Goal: Task Accomplishment & Management: Use online tool/utility

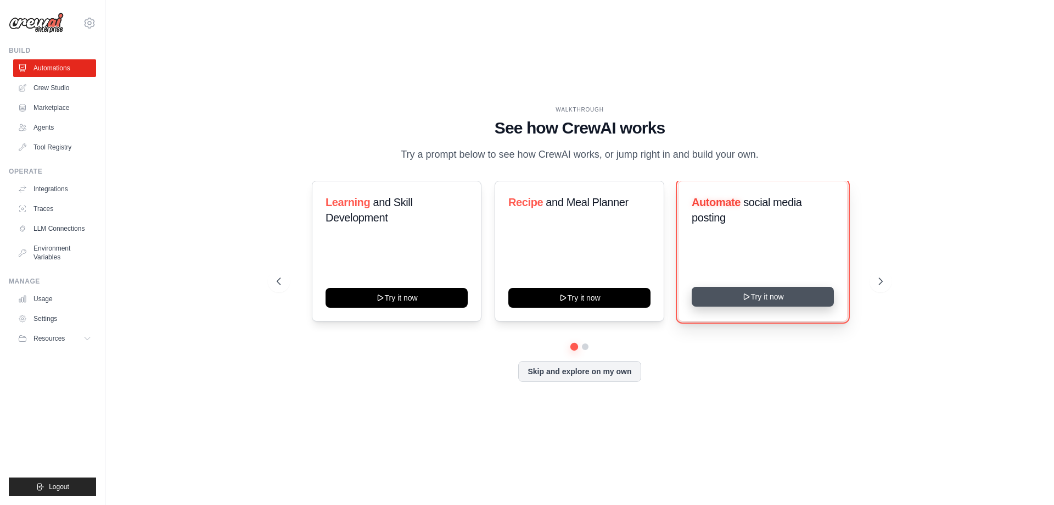
click at [736, 305] on button "Try it now" at bounding box center [763, 297] width 142 height 20
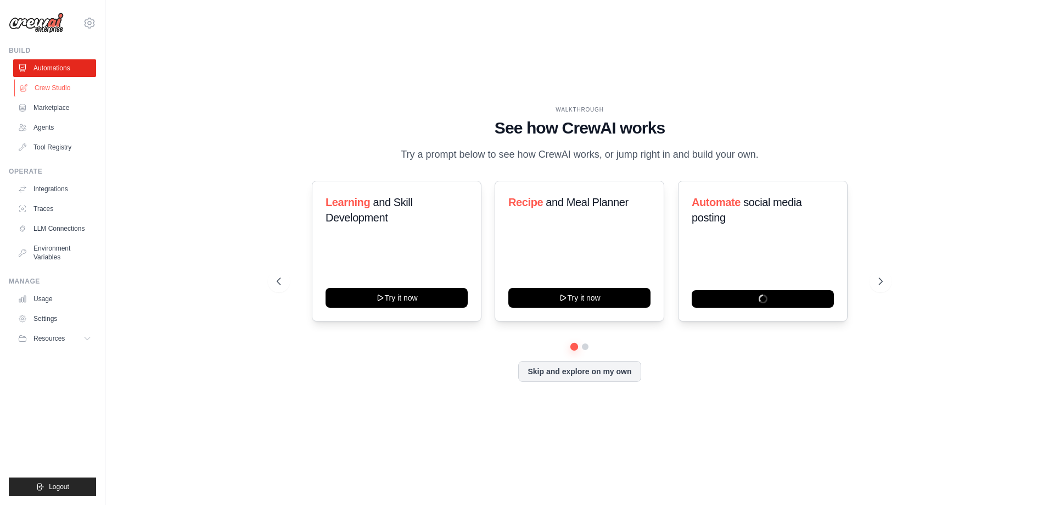
click at [55, 82] on link "Crew Studio" at bounding box center [55, 88] width 83 height 18
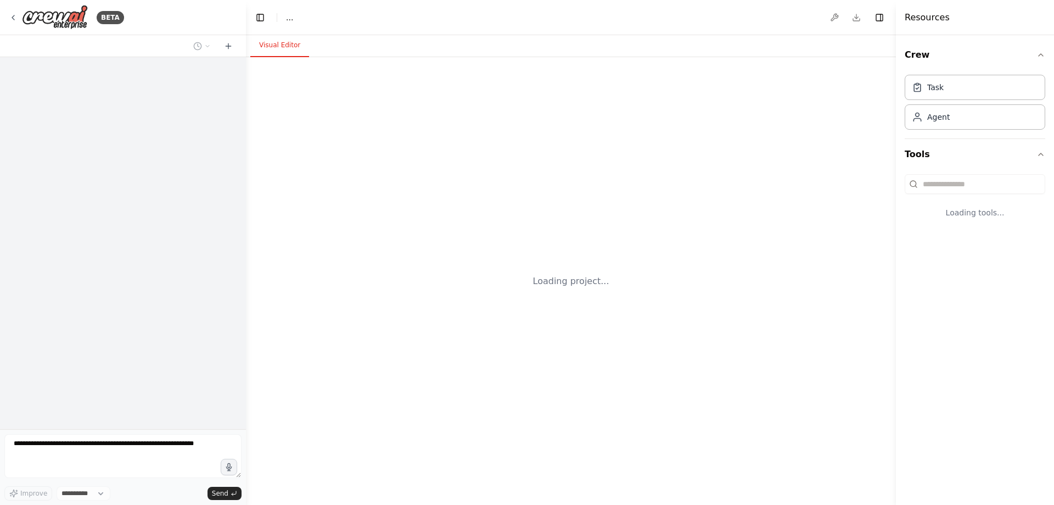
select select "****"
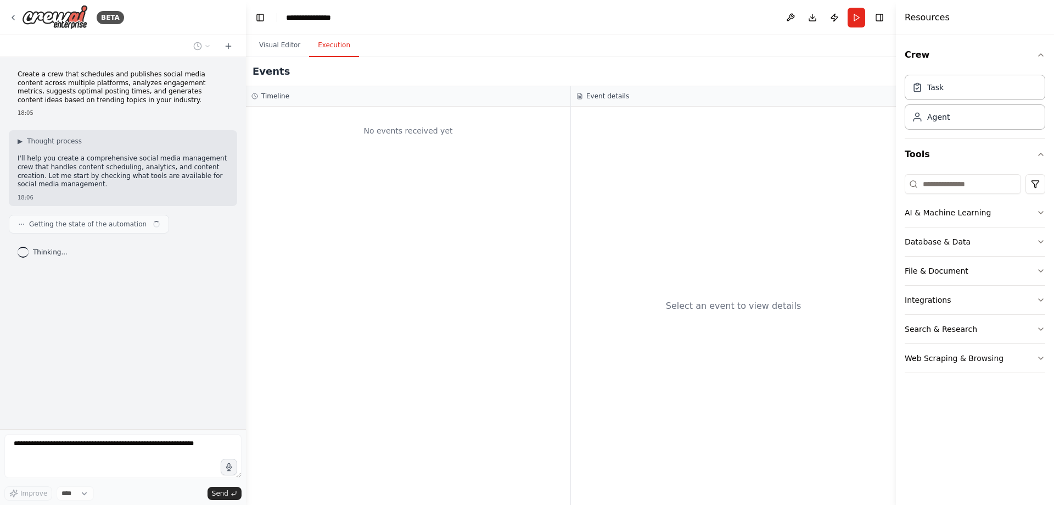
click at [325, 46] on button "Execution" at bounding box center [334, 45] width 50 height 23
click at [286, 47] on button "Visual Editor" at bounding box center [279, 45] width 59 height 23
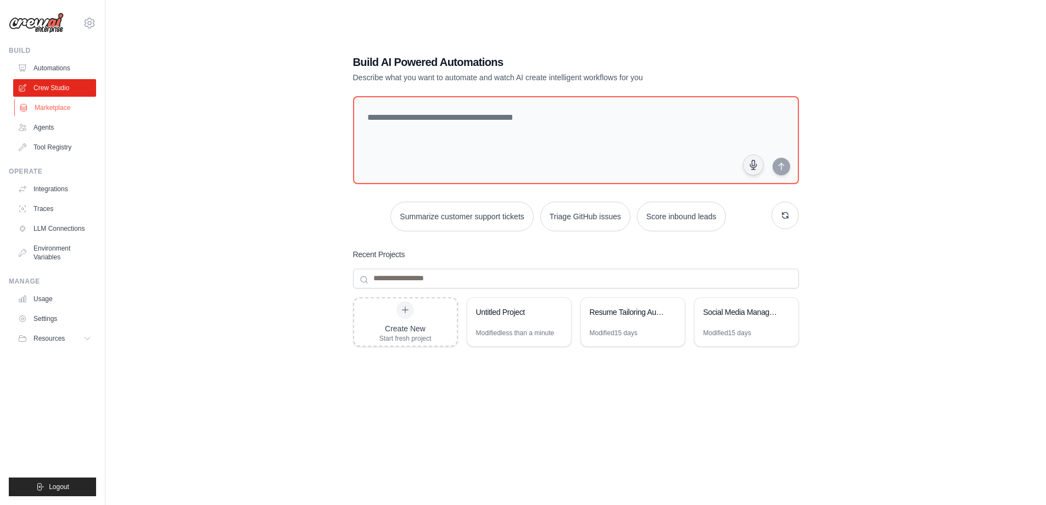
click at [49, 110] on link "Marketplace" at bounding box center [55, 108] width 83 height 18
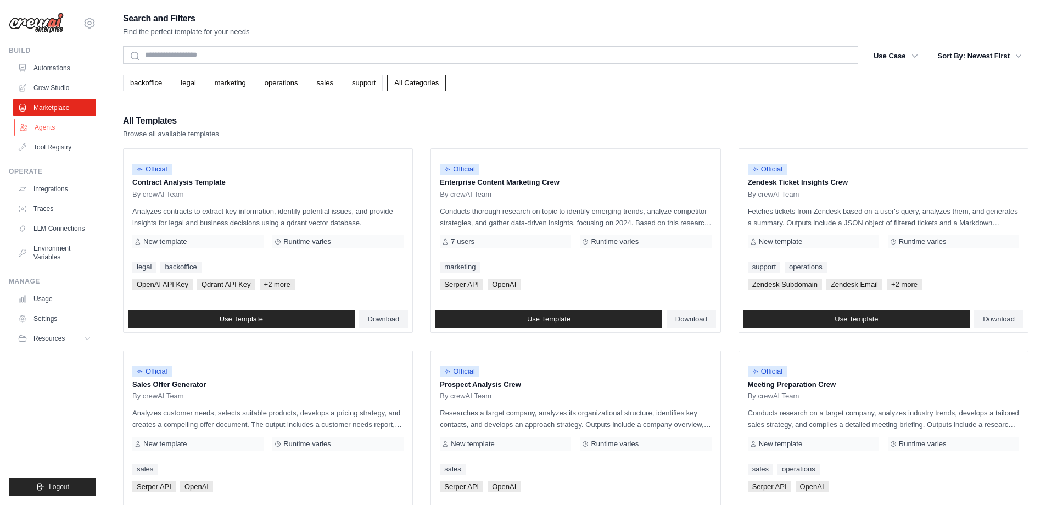
click at [48, 127] on link "Agents" at bounding box center [55, 128] width 83 height 18
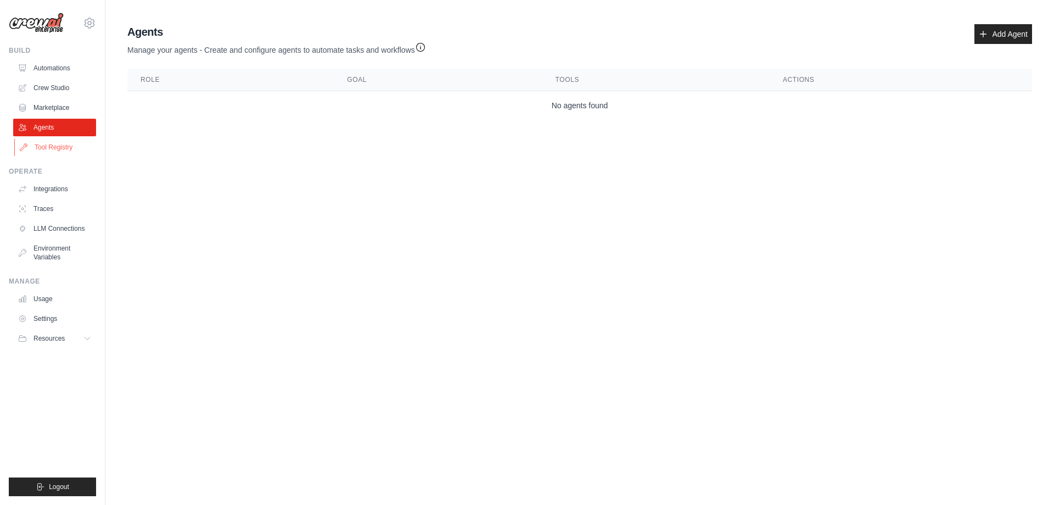
click at [49, 146] on link "Tool Registry" at bounding box center [55, 147] width 83 height 18
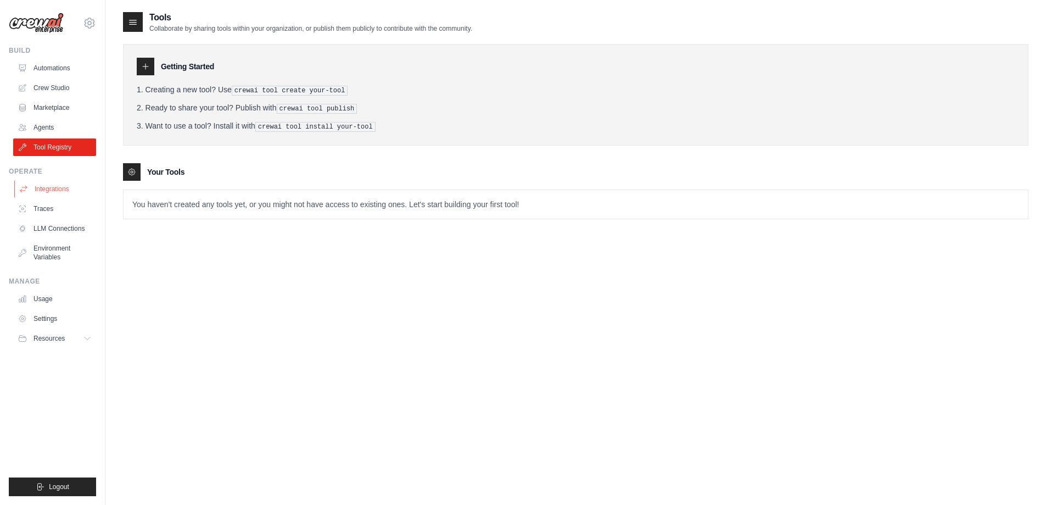
click at [48, 181] on link "Integrations" at bounding box center [55, 189] width 83 height 18
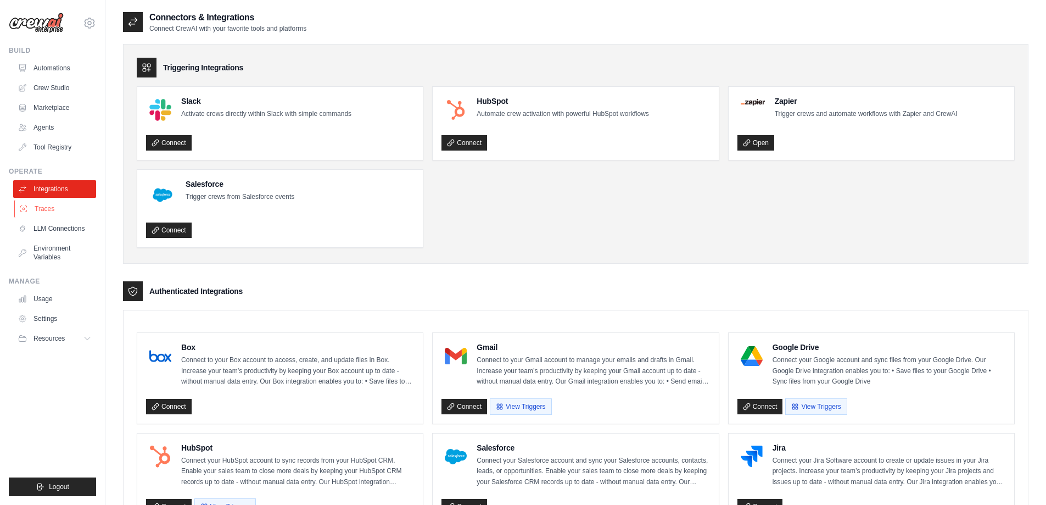
click at [51, 207] on link "Traces" at bounding box center [55, 209] width 83 height 18
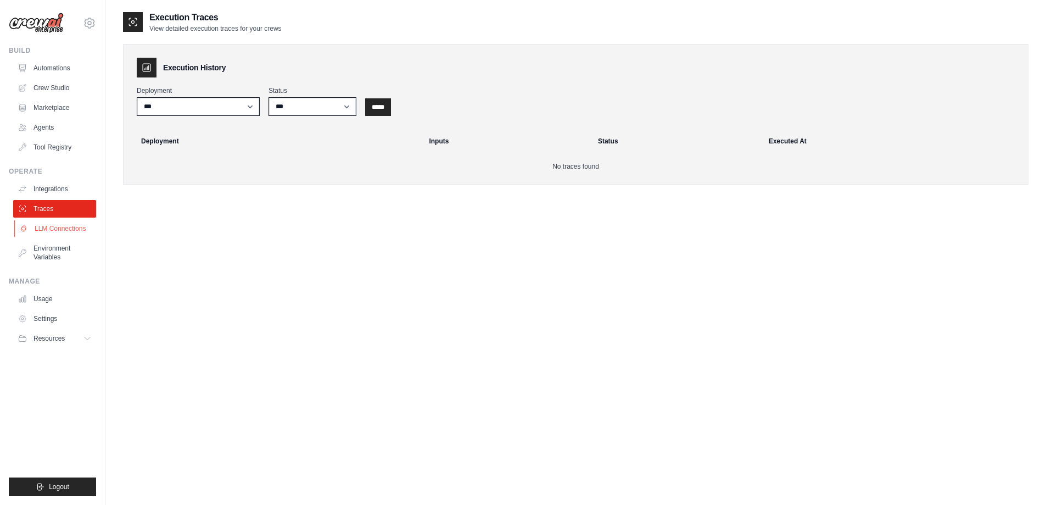
click at [54, 233] on link "LLM Connections" at bounding box center [55, 229] width 83 height 18
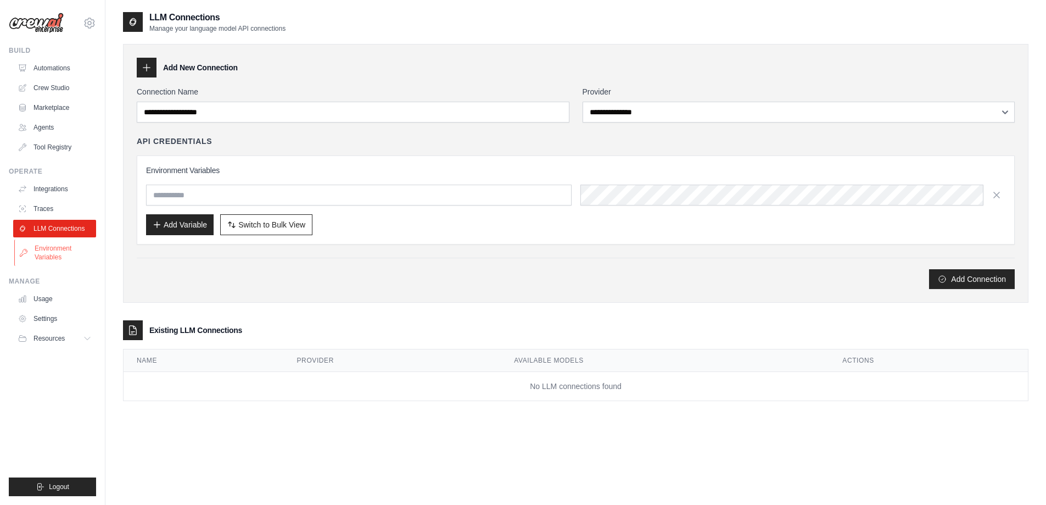
click at [54, 254] on link "Environment Variables" at bounding box center [55, 252] width 83 height 26
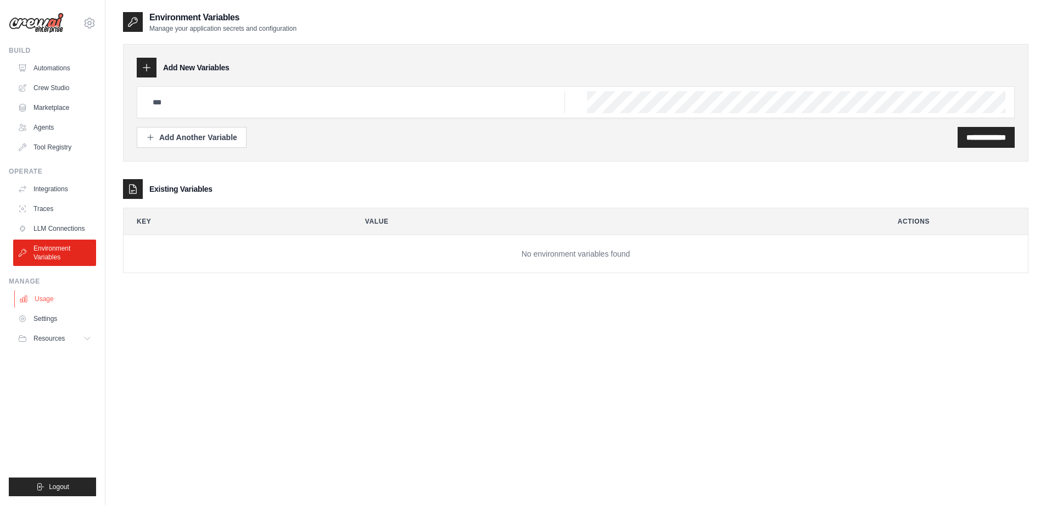
click at [63, 304] on link "Usage" at bounding box center [55, 299] width 83 height 18
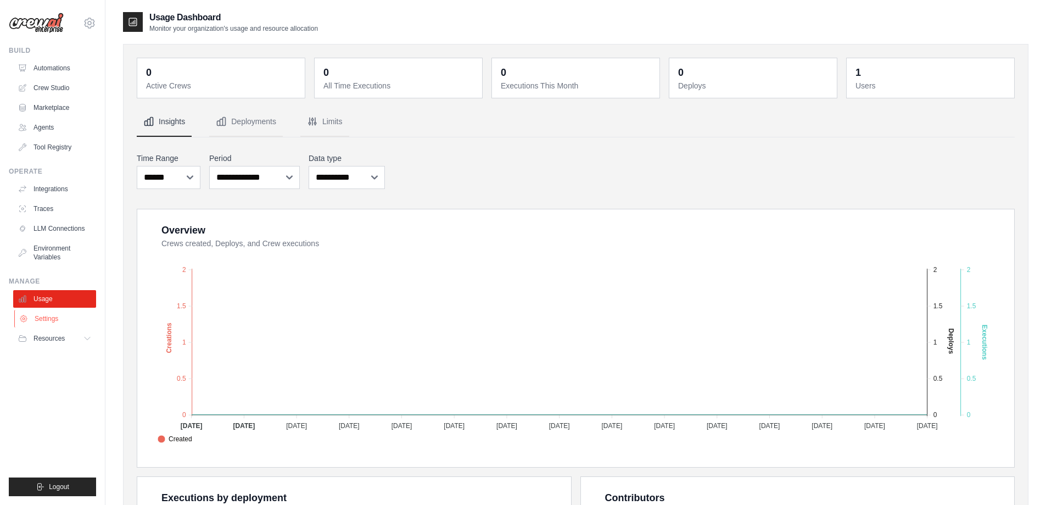
click at [49, 322] on link "Settings" at bounding box center [55, 319] width 83 height 18
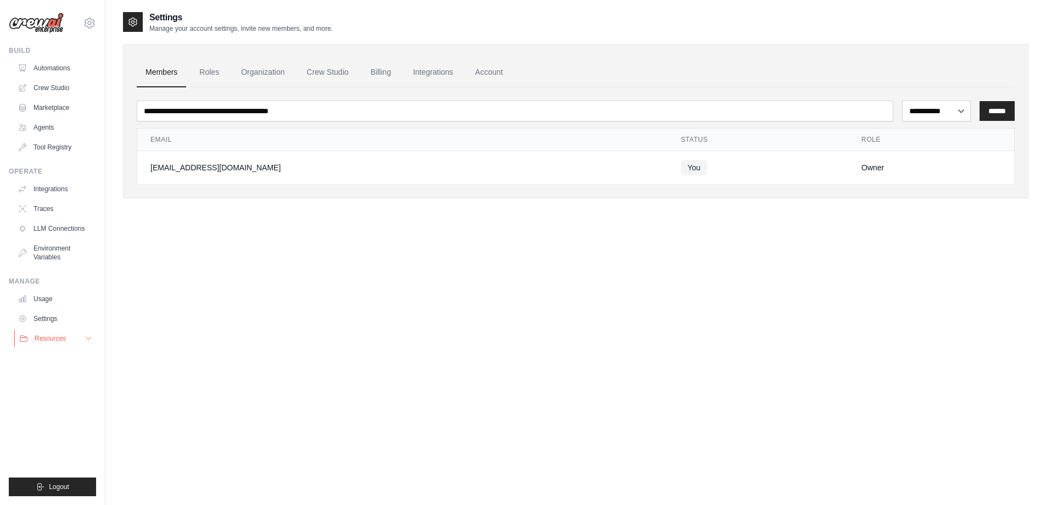
click at [44, 342] on span "Resources" at bounding box center [50, 338] width 31 height 9
click at [39, 371] on span "GitHub" at bounding box center [49, 374] width 20 height 9
click at [49, 88] on link "Crew Studio" at bounding box center [55, 88] width 83 height 18
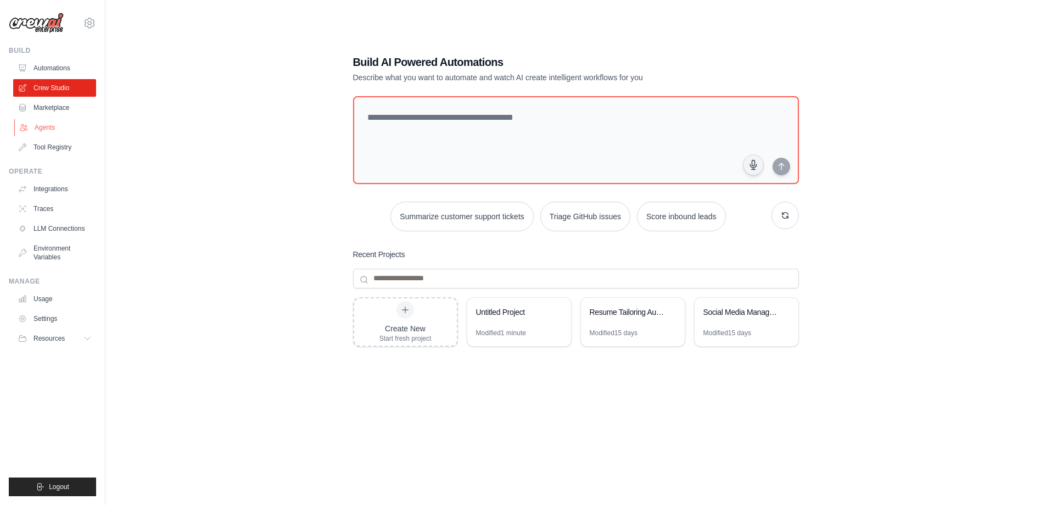
click at [43, 123] on link "Agents" at bounding box center [55, 128] width 83 height 18
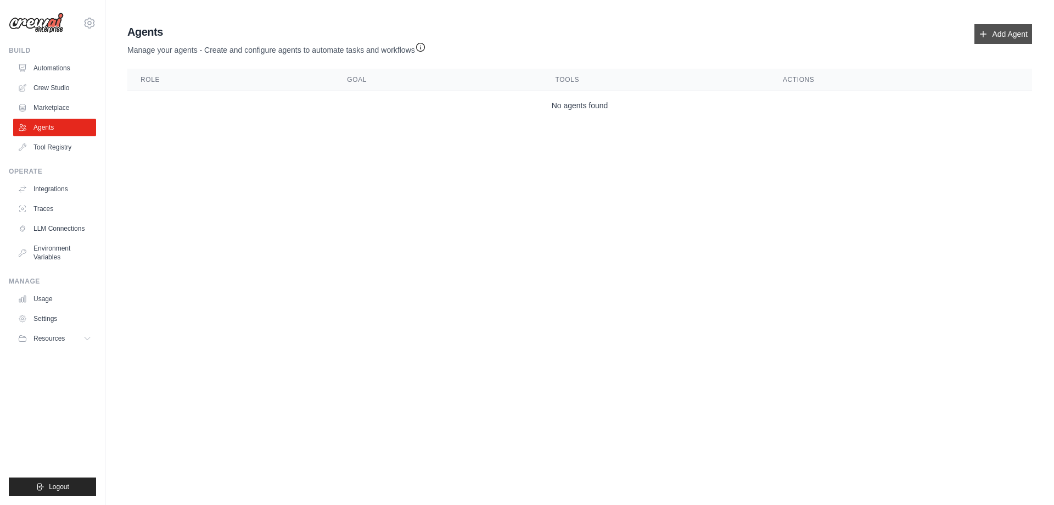
click at [1015, 42] on link "Add Agent" at bounding box center [1004, 34] width 58 height 20
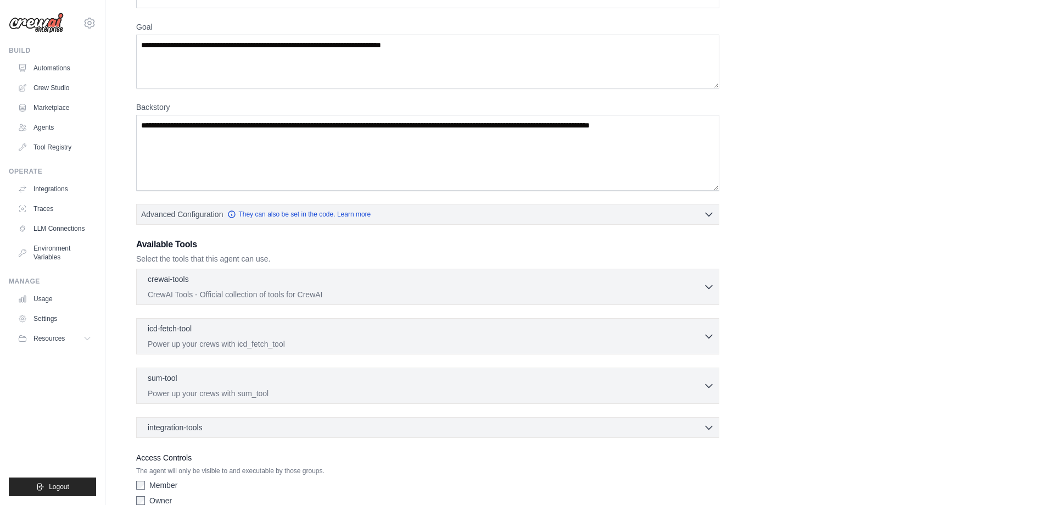
scroll to position [134, 0]
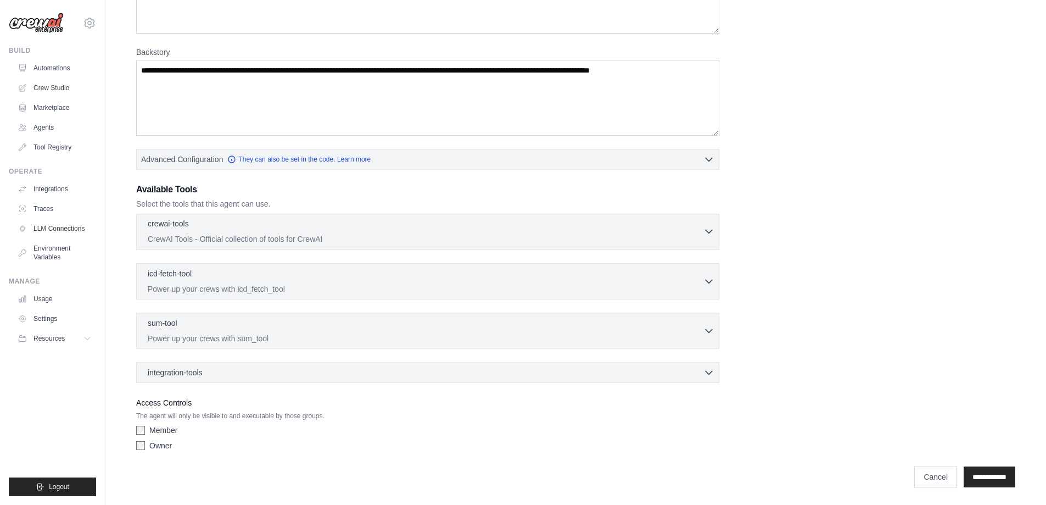
click at [704, 232] on icon "button" at bounding box center [709, 231] width 11 height 11
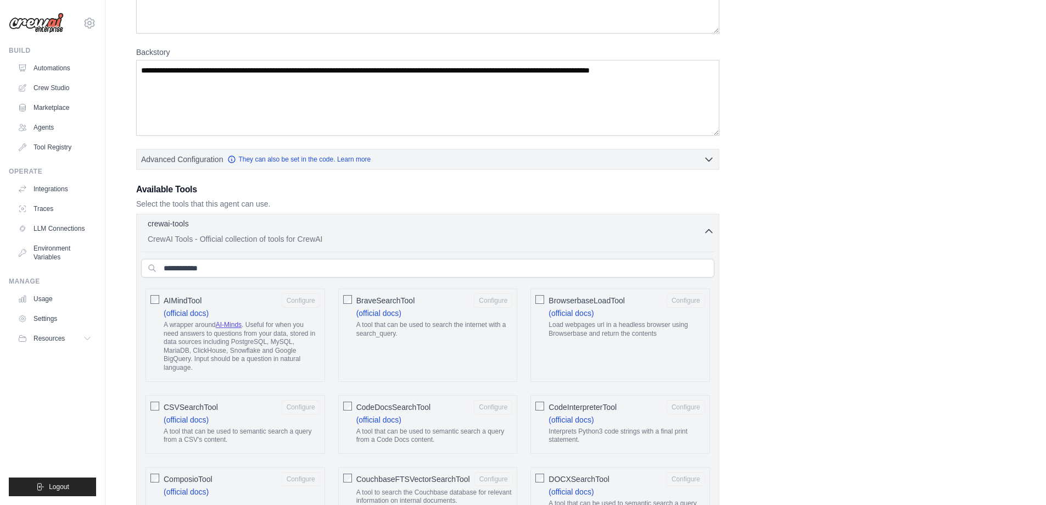
click at [704, 232] on icon "button" at bounding box center [709, 231] width 11 height 11
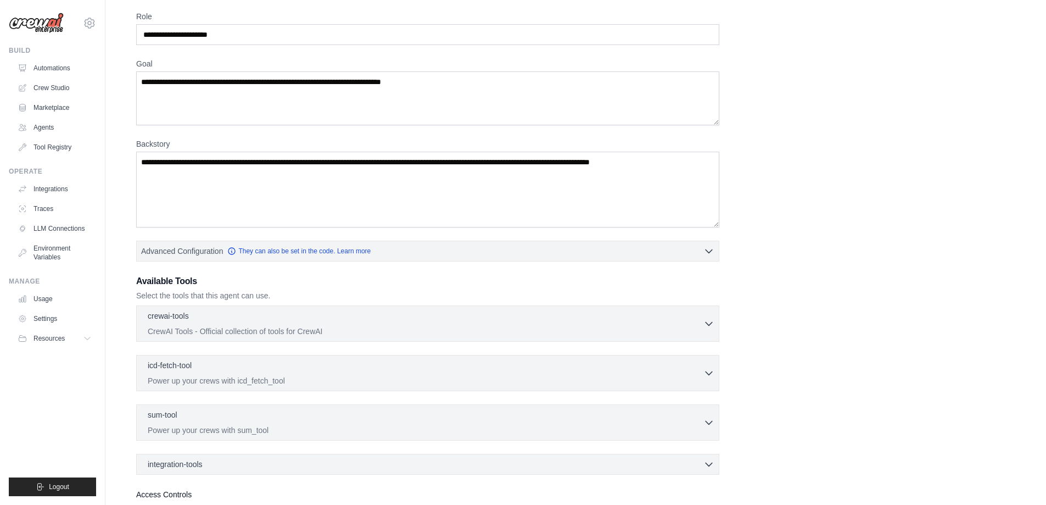
scroll to position [0, 0]
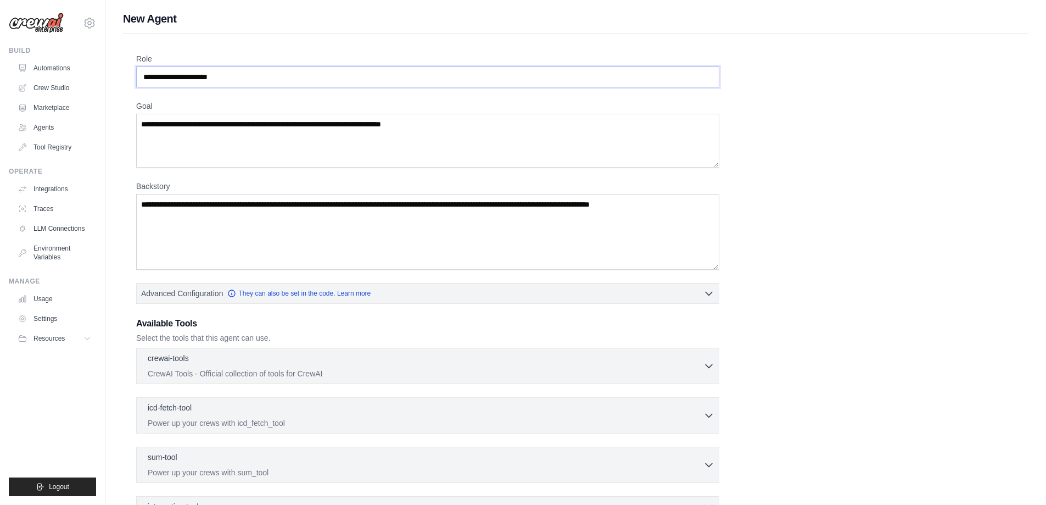
click at [304, 85] on input "Role" at bounding box center [427, 76] width 583 height 21
paste input "**********"
type input "**********"
click at [358, 148] on textarea "Goal" at bounding box center [427, 141] width 583 height 54
paste textarea "**********"
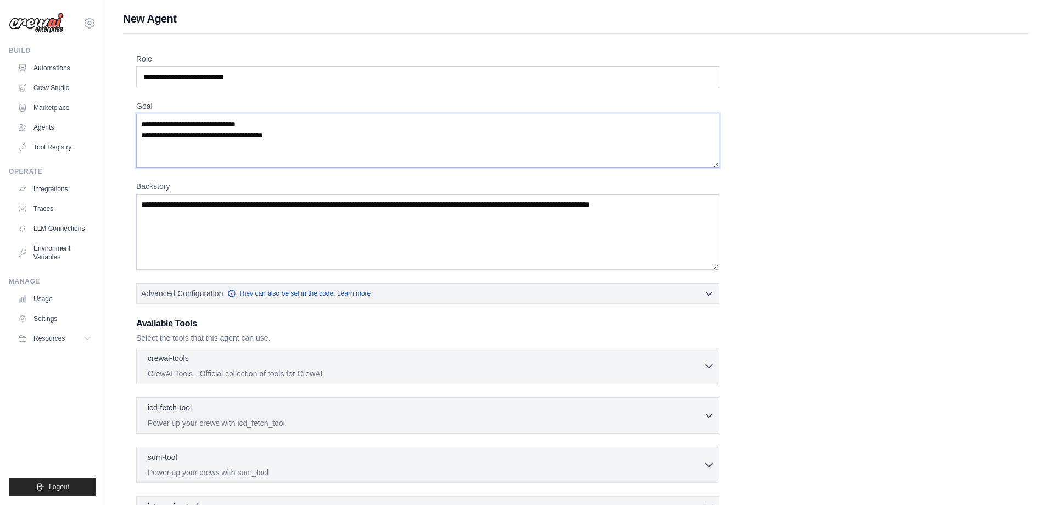
click at [353, 126] on textarea "**********" at bounding box center [427, 141] width 583 height 54
type textarea "**********"
click at [330, 230] on textarea "Backstory" at bounding box center [427, 232] width 583 height 76
paste textarea "**********"
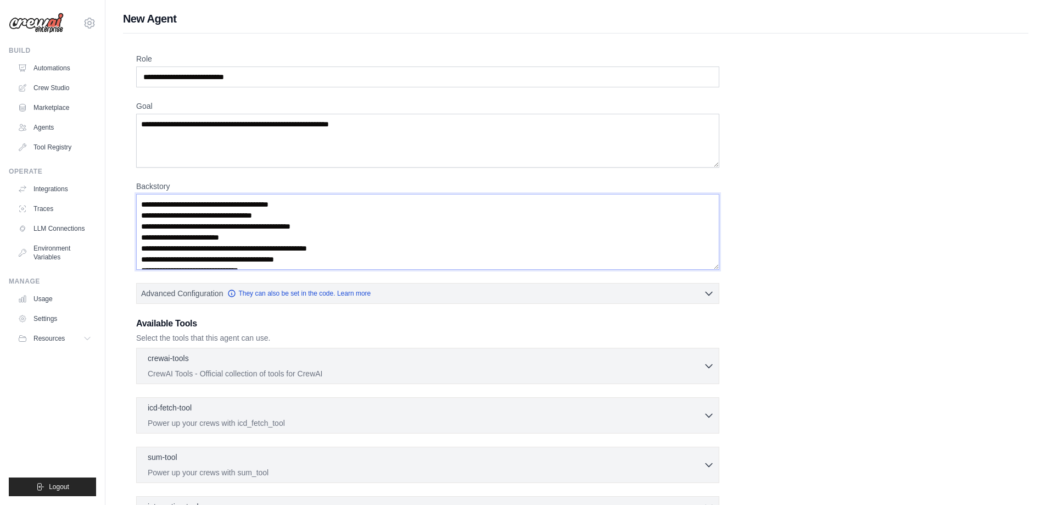
scroll to position [5, 0]
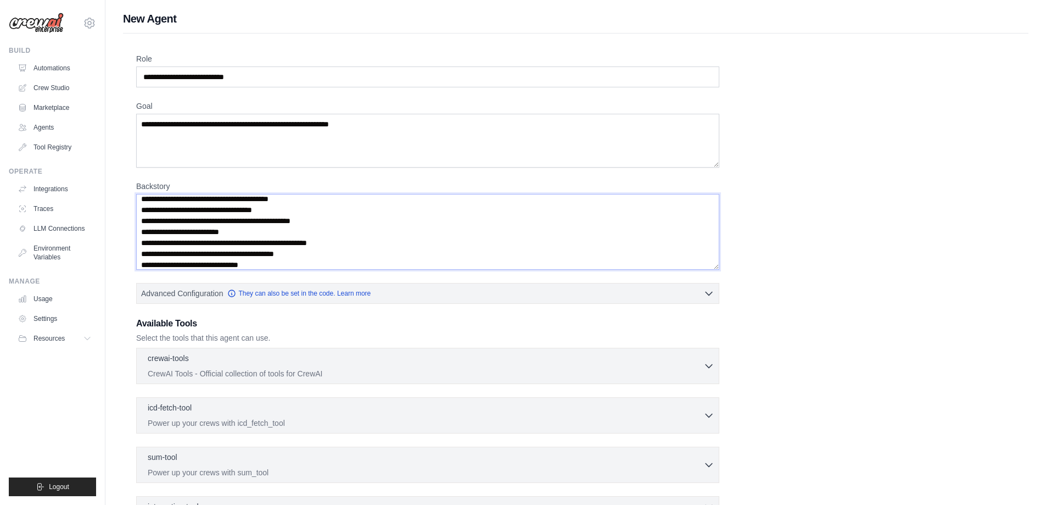
type textarea "**********"
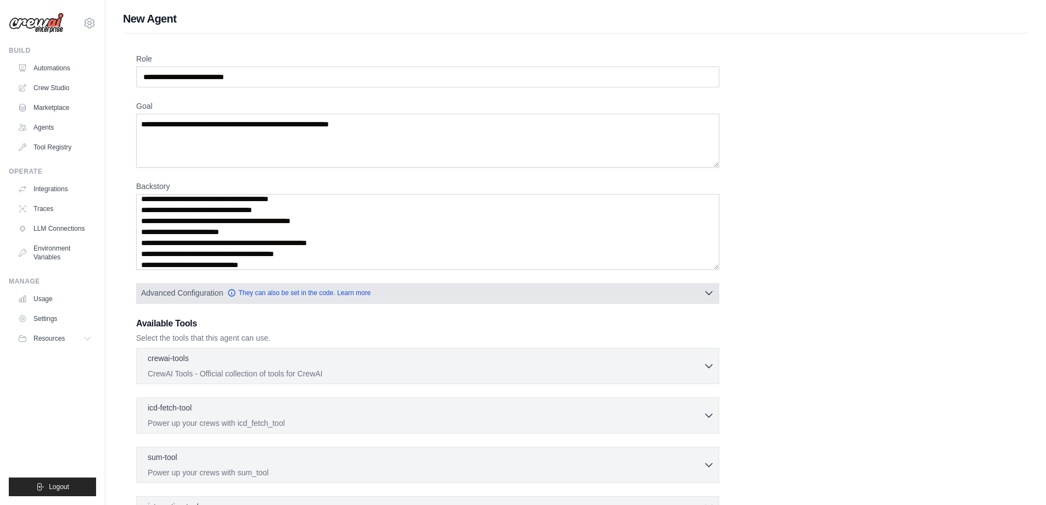
click at [405, 298] on button "Advanced Configuration They can also be set in the code. Learn more" at bounding box center [428, 293] width 582 height 20
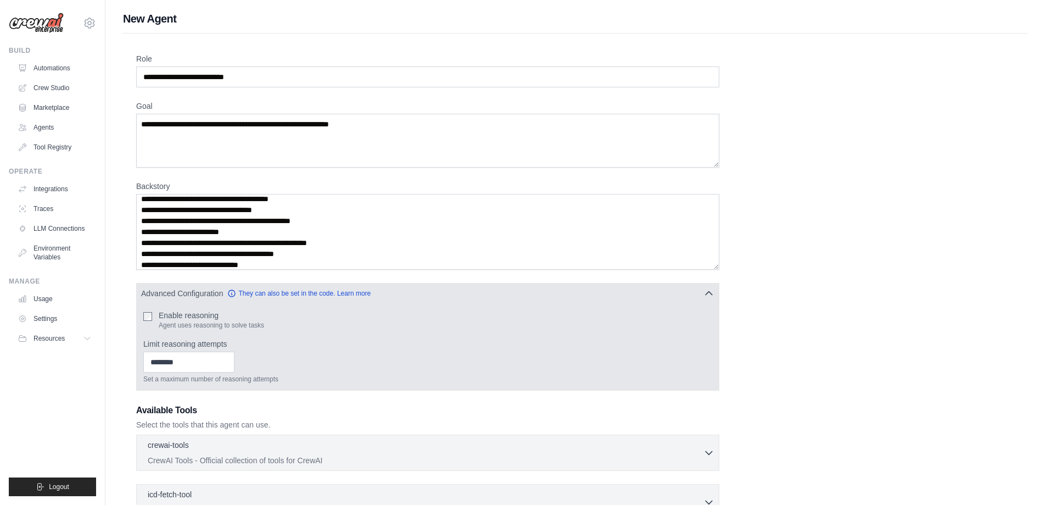
click at [152, 317] on div "Enable reasoning Agent uses reasoning to solve tasks" at bounding box center [427, 320] width 569 height 20
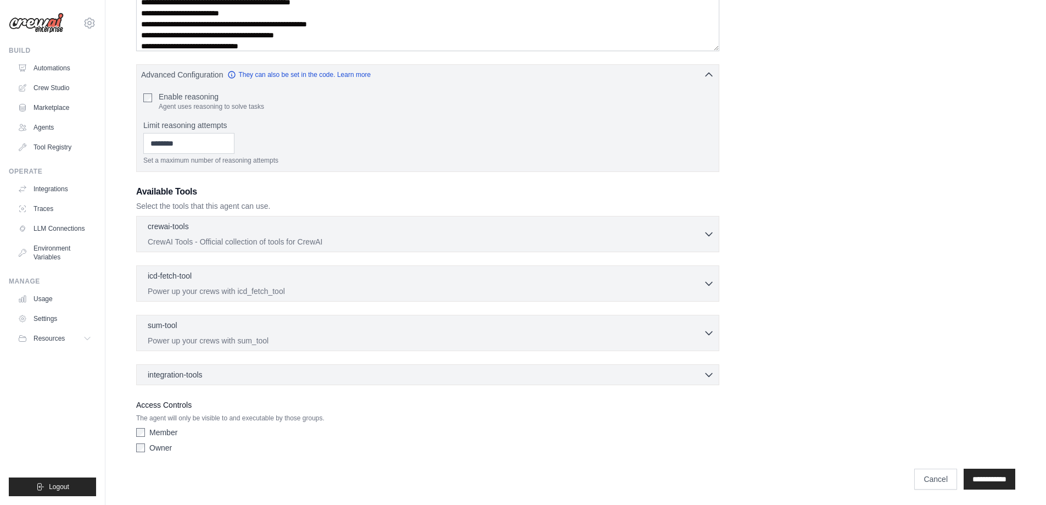
scroll to position [221, 0]
click at [156, 447] on label "Owner" at bounding box center [160, 445] width 23 height 11
click at [997, 470] on input "**********" at bounding box center [990, 476] width 52 height 21
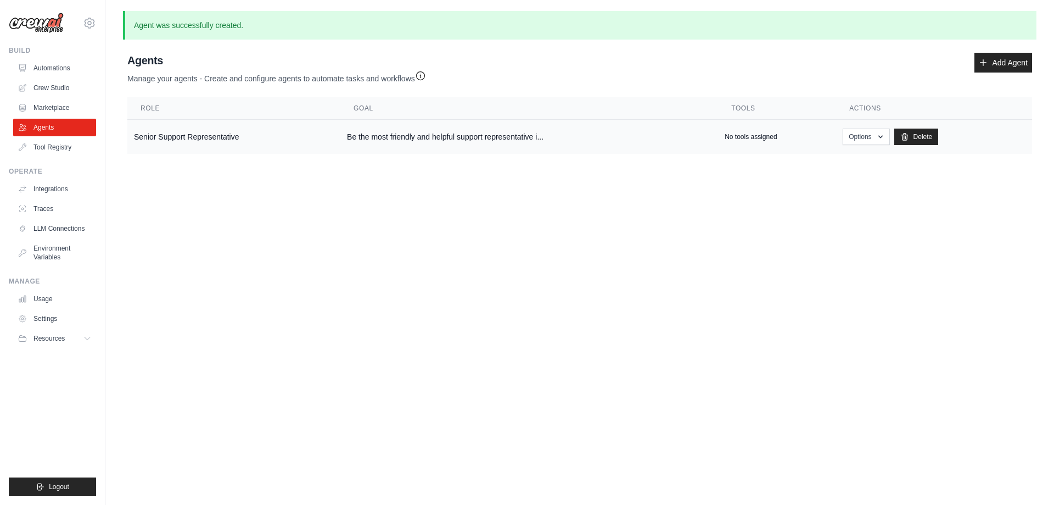
click at [487, 140] on td "Be the most friendly and helpful support representative i..." at bounding box center [530, 137] width 378 height 35
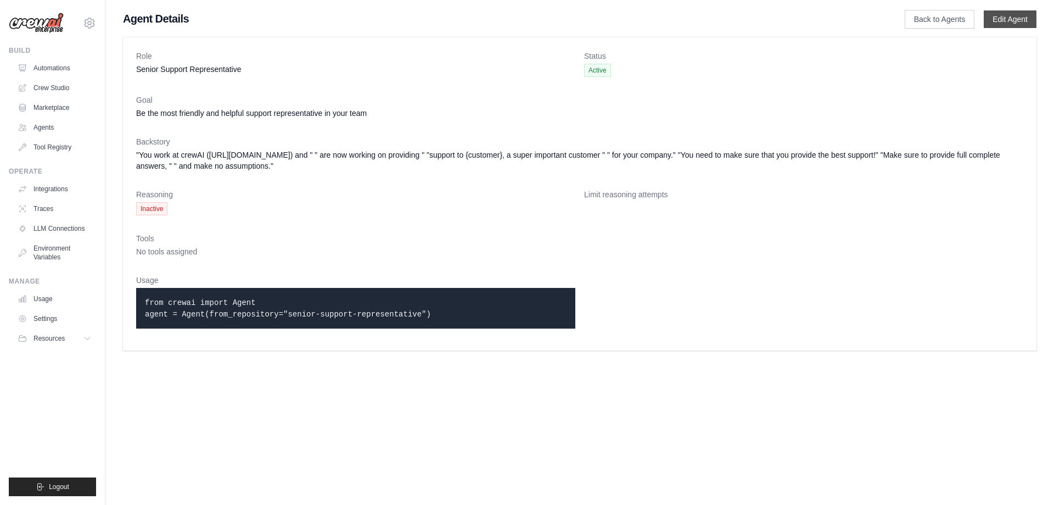
click at [996, 23] on link "Edit Agent" at bounding box center [1010, 19] width 53 height 18
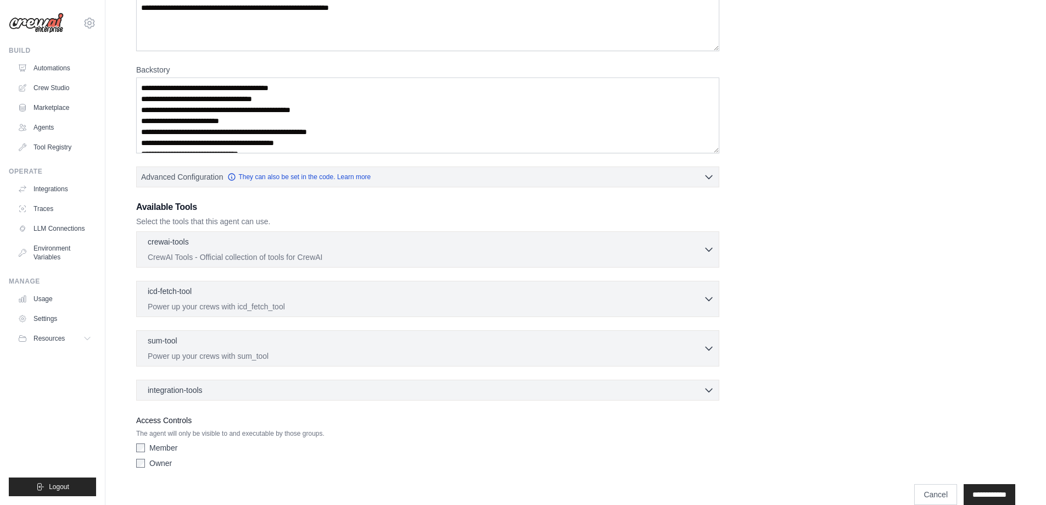
scroll to position [165, 0]
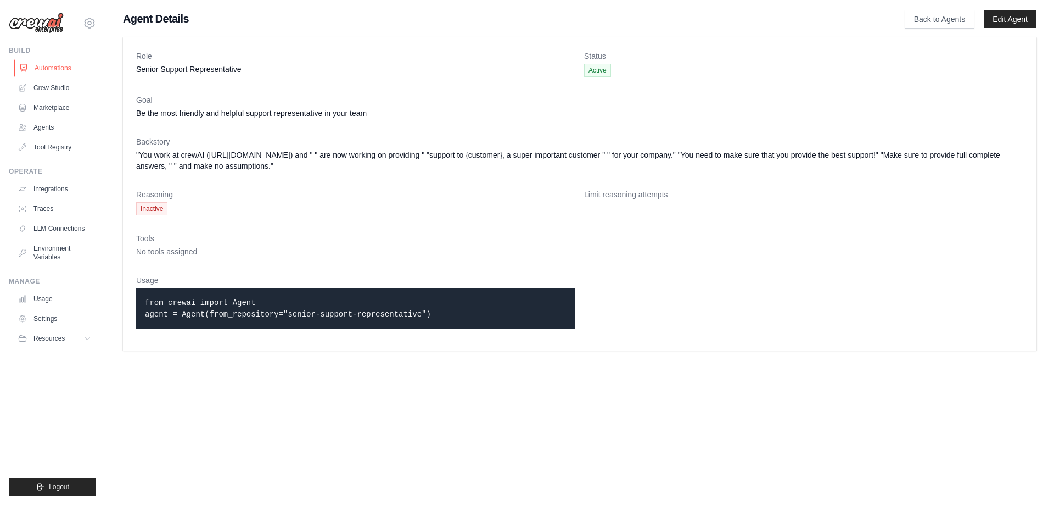
click at [60, 65] on link "Automations" at bounding box center [55, 68] width 83 height 18
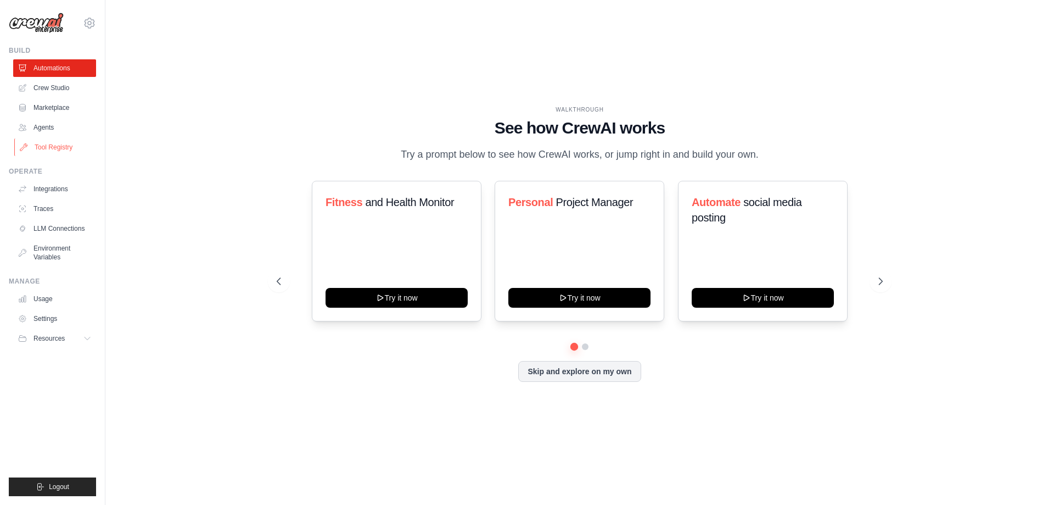
click at [43, 152] on link "Tool Registry" at bounding box center [55, 147] width 83 height 18
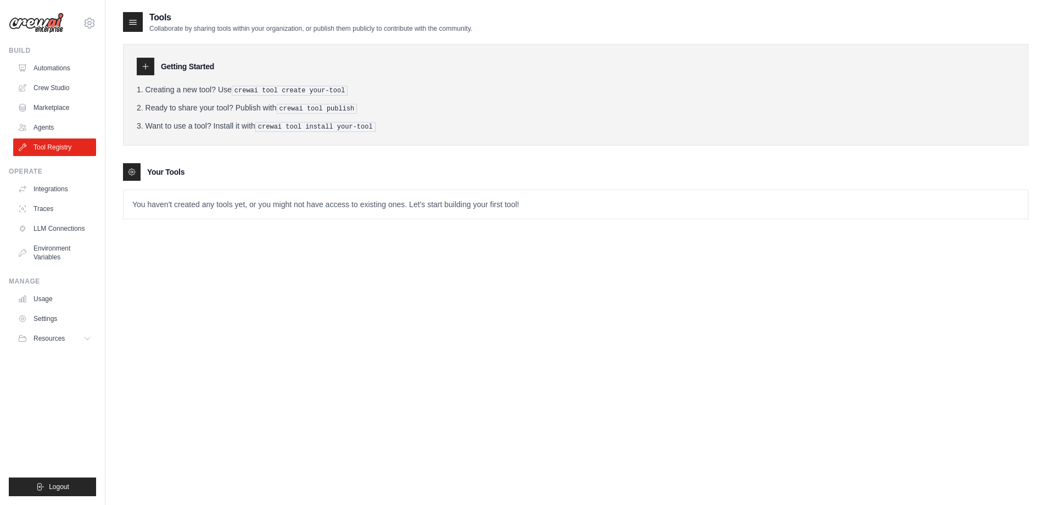
click at [170, 76] on div "Getting Started Creating a new tool? Use crewai tool create your-tool Ready to …" at bounding box center [576, 95] width 906 height 102
click at [154, 66] on div at bounding box center [146, 67] width 18 height 18
click at [331, 106] on pre "crewai tool publish" at bounding box center [317, 109] width 81 height 10
click at [327, 89] on pre "crewai tool create your-tool" at bounding box center [290, 91] width 116 height 10
click at [327, 104] on pre "crewai tool publish" at bounding box center [317, 109] width 81 height 10
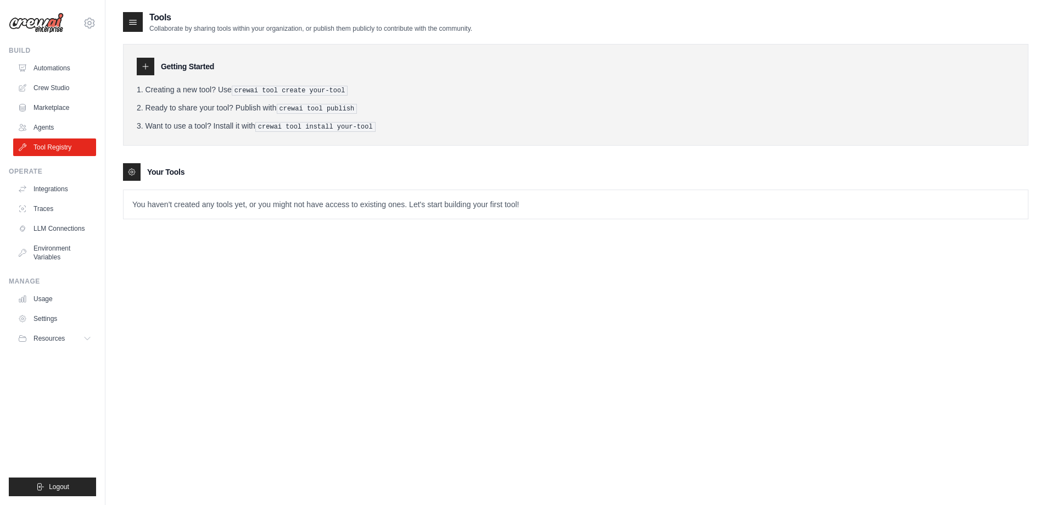
click at [186, 197] on p "You haven't created any tools yet, or you might not have access to existing one…" at bounding box center [576, 204] width 905 height 29
click at [52, 84] on link "Crew Studio" at bounding box center [55, 88] width 83 height 18
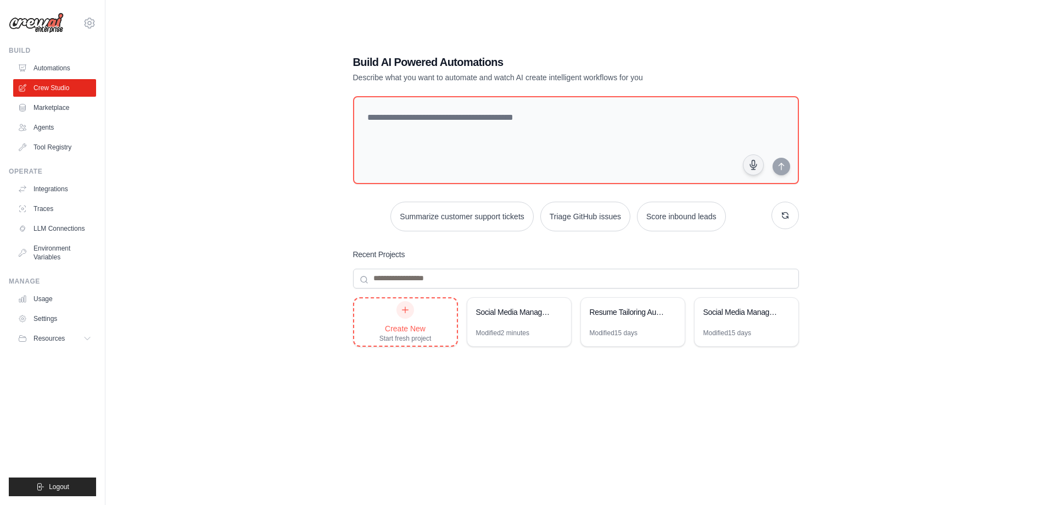
click at [384, 334] on div "Start fresh project" at bounding box center [406, 338] width 52 height 9
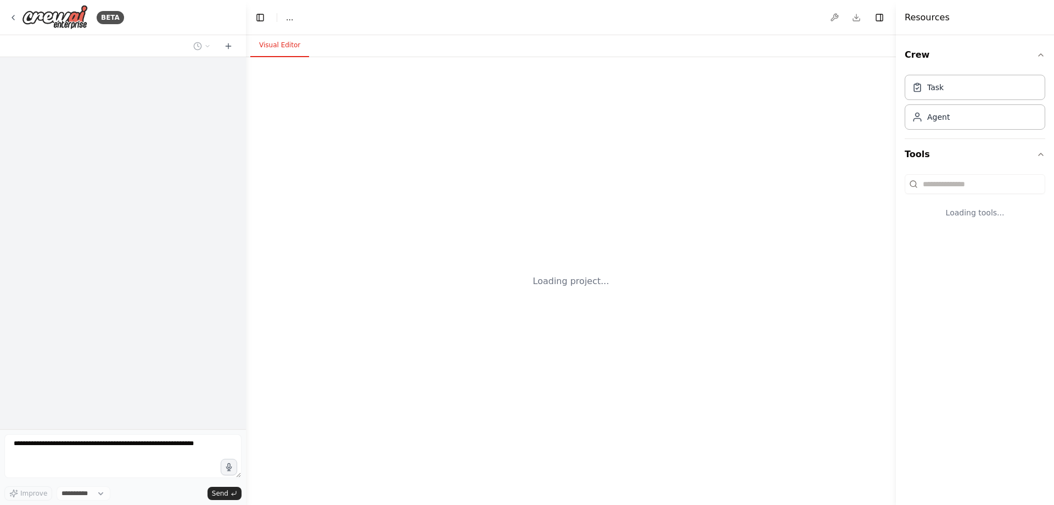
select select "****"
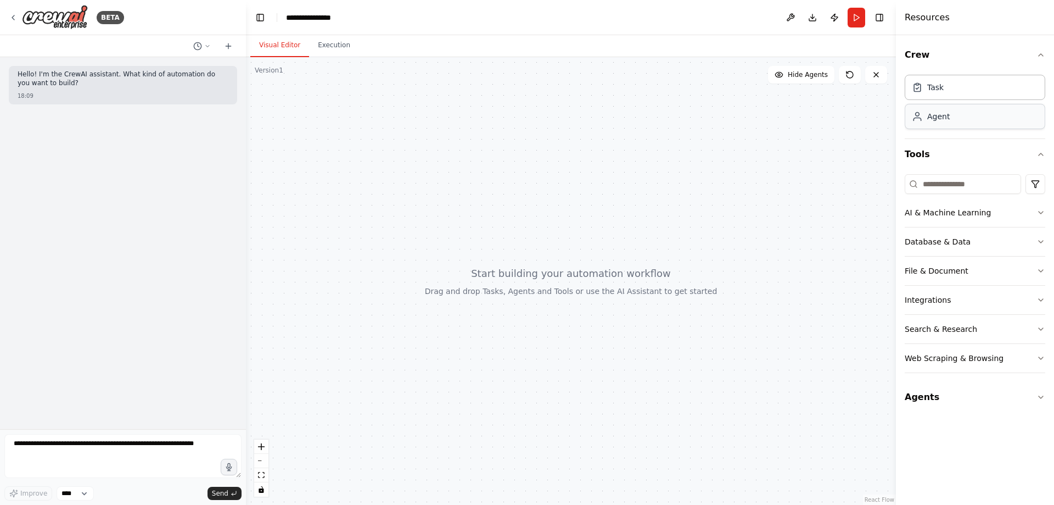
click at [941, 123] on div "Agent" at bounding box center [975, 116] width 141 height 25
click at [958, 118] on div "Agent" at bounding box center [975, 116] width 141 height 25
click at [959, 90] on div "Task" at bounding box center [975, 86] width 141 height 25
click at [952, 116] on div "Agent" at bounding box center [975, 116] width 141 height 25
click at [333, 57] on div at bounding box center [571, 281] width 650 height 448
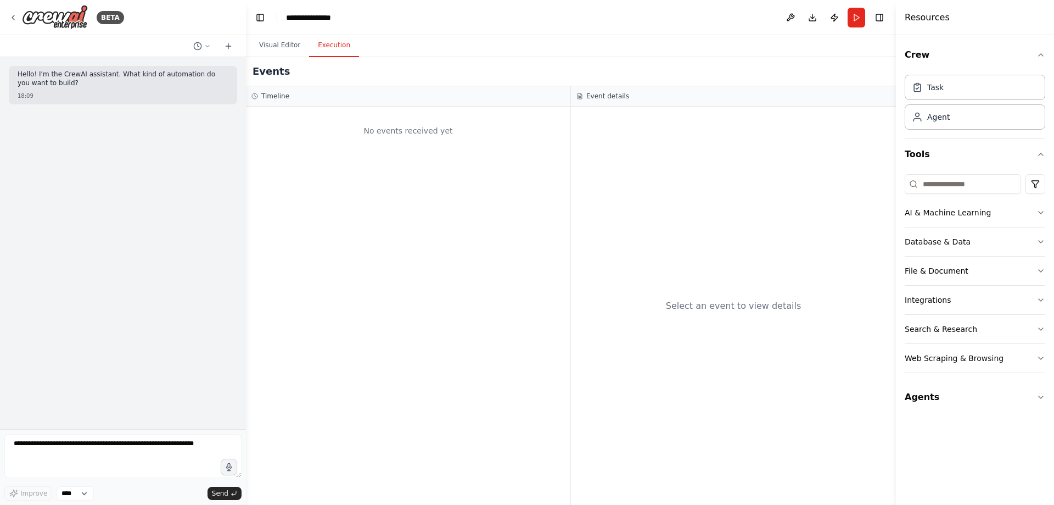
click at [332, 54] on button "Execution" at bounding box center [334, 45] width 50 height 23
click at [339, 136] on div "No events received yet" at bounding box center [409, 130] width 314 height 37
click at [281, 41] on button "Visual Editor" at bounding box center [279, 45] width 59 height 23
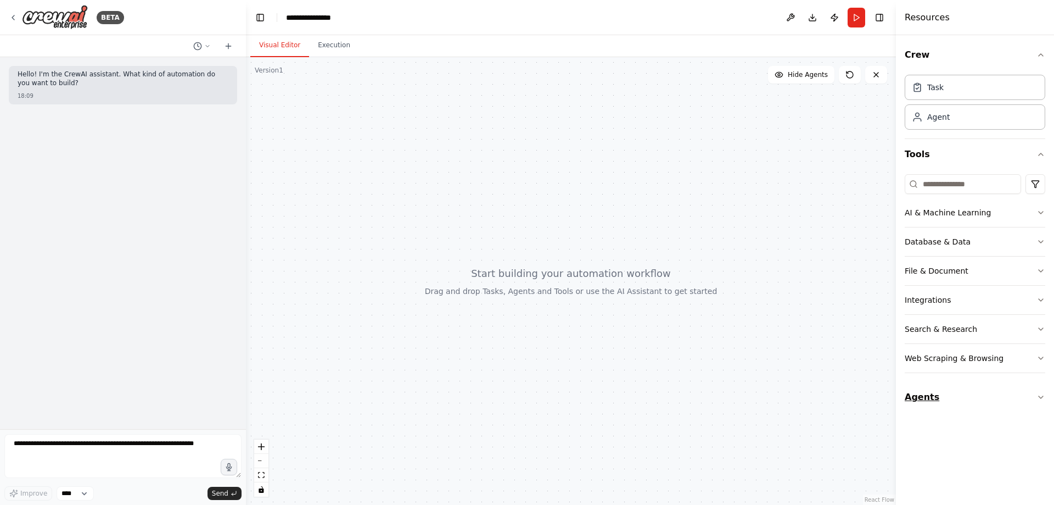
click at [950, 397] on button "Agents" at bounding box center [975, 397] width 141 height 31
click at [973, 460] on div "Senior Support Representative" at bounding box center [983, 457] width 111 height 11
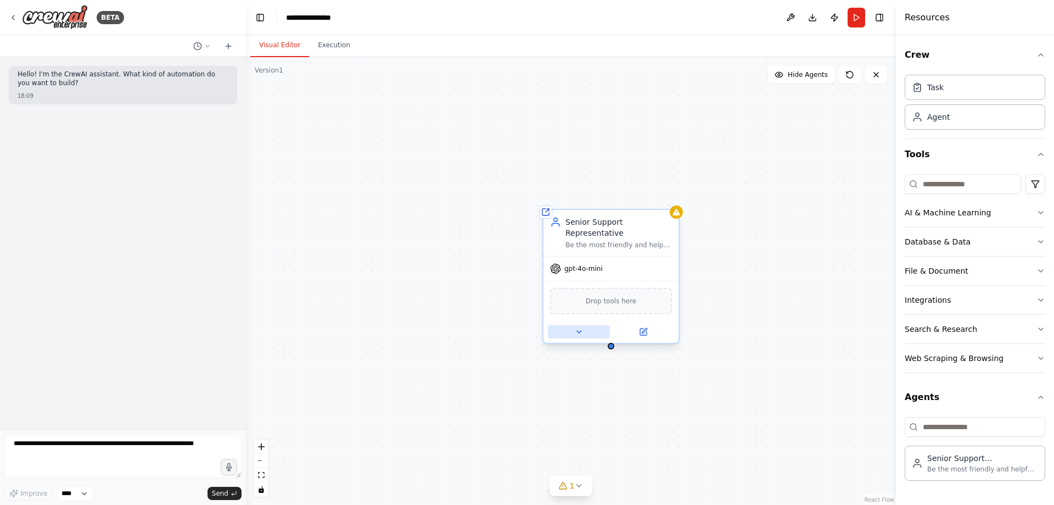
click at [581, 327] on icon at bounding box center [579, 331] width 9 height 9
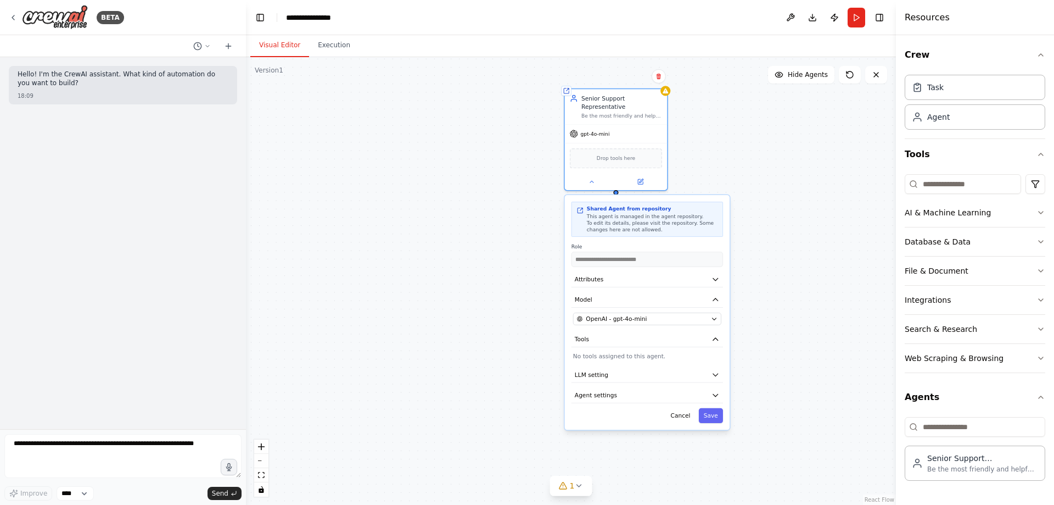
drag, startPoint x: 769, startPoint y: 313, endPoint x: 745, endPoint y: 181, distance: 133.5
click at [718, 374] on button "LLM setting" at bounding box center [648, 374] width 152 height 15
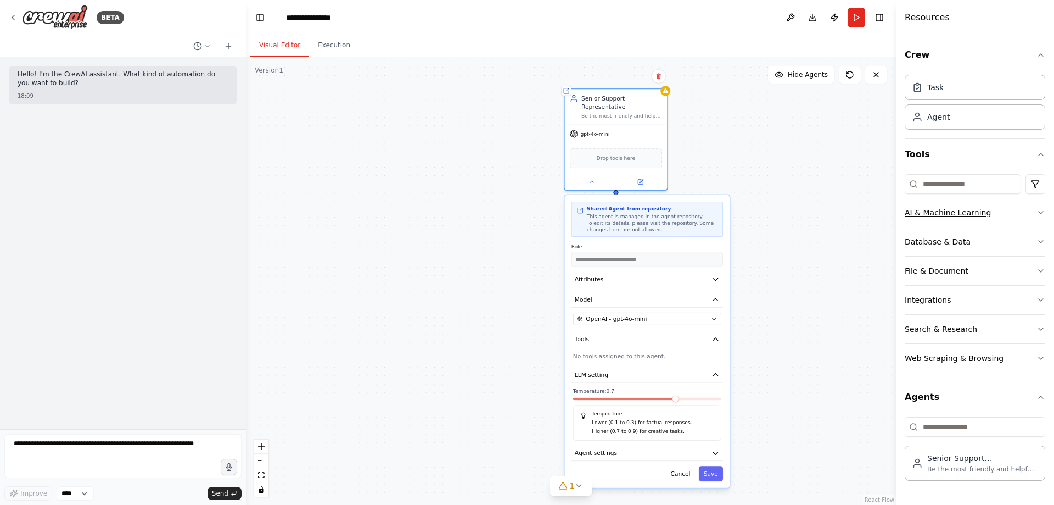
click at [1019, 216] on button "AI & Machine Learning" at bounding box center [975, 212] width 141 height 29
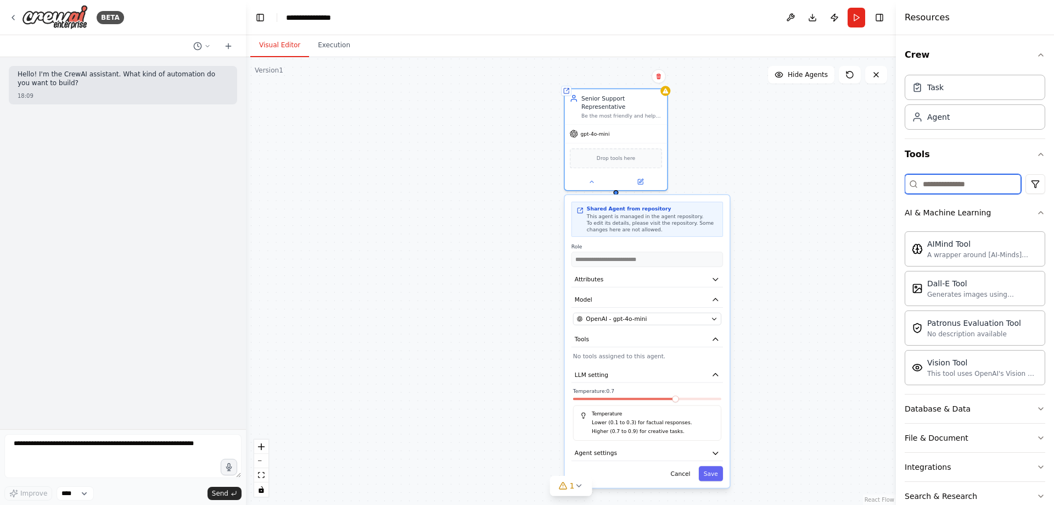
click at [960, 176] on input at bounding box center [963, 184] width 116 height 20
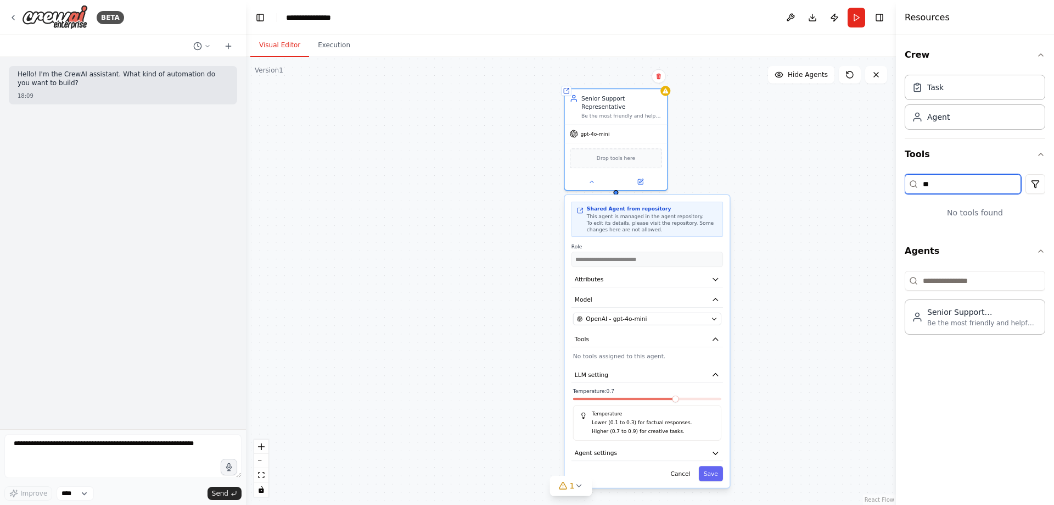
type input "*"
drag, startPoint x: 971, startPoint y: 184, endPoint x: 879, endPoint y: 183, distance: 92.3
click at [879, 183] on div "**********" at bounding box center [527, 252] width 1054 height 505
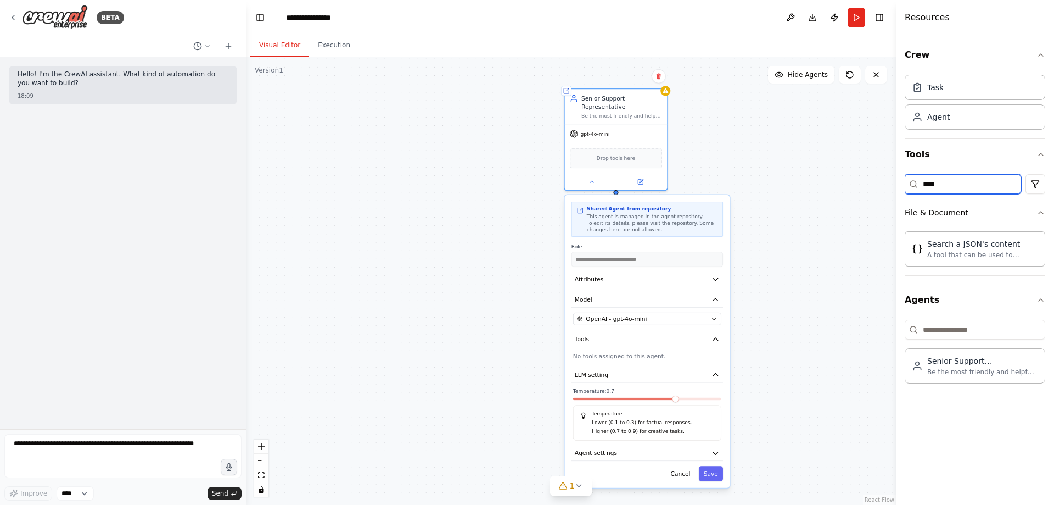
type input "****"
